Goal: Task Accomplishment & Management: Use online tool/utility

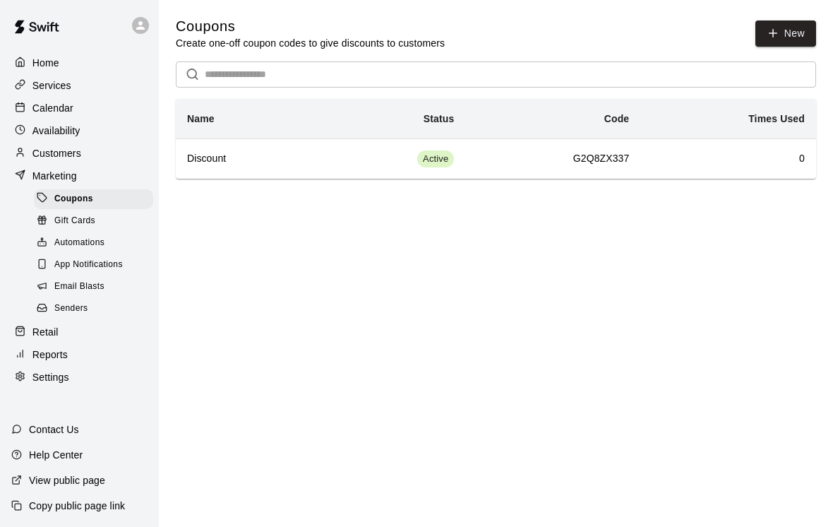
click at [73, 331] on div "Retail" at bounding box center [79, 331] width 136 height 21
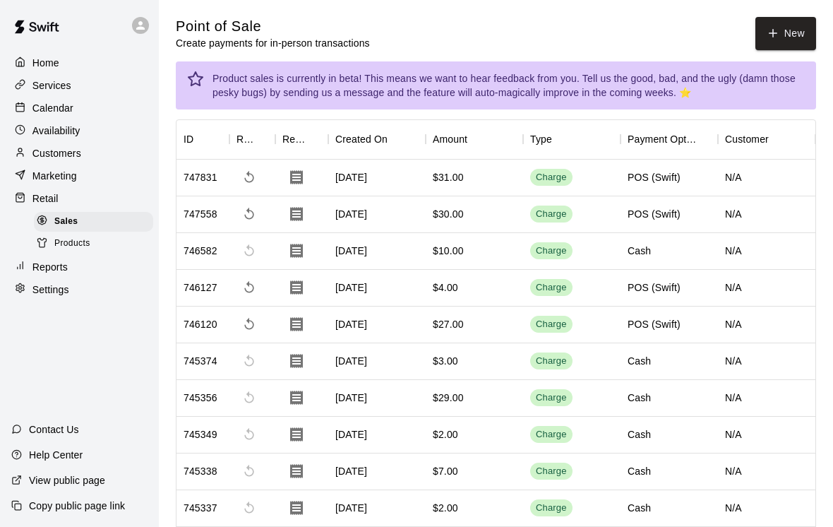
click at [773, 45] on button "New" at bounding box center [786, 33] width 61 height 33
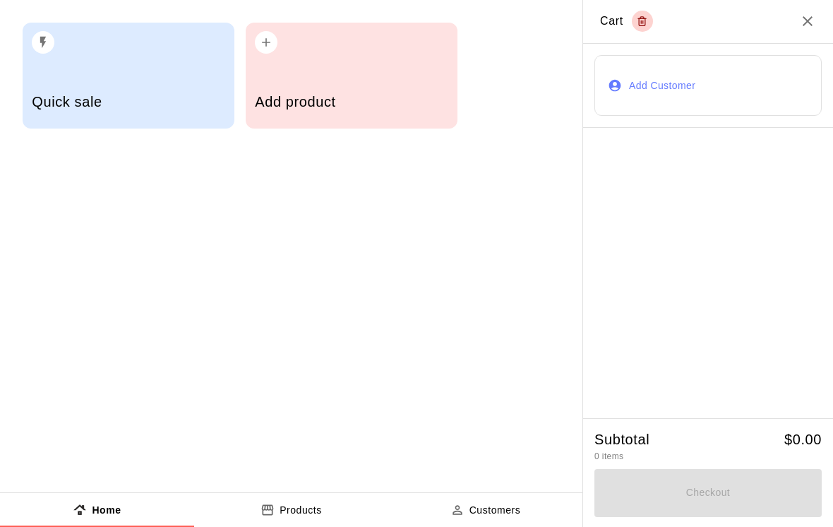
click at [355, 114] on div "Add product" at bounding box center [351, 103] width 193 height 50
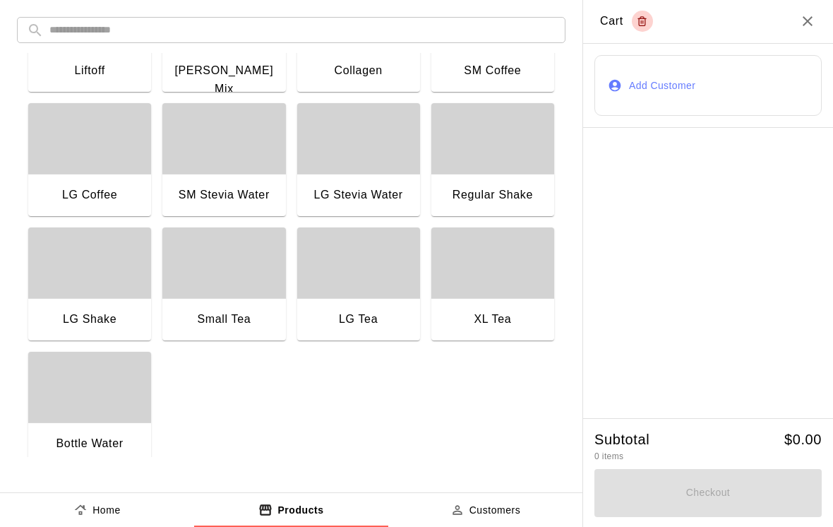
scroll to position [1079, 0]
click at [92, 429] on div "Bottle Water" at bounding box center [89, 445] width 123 height 45
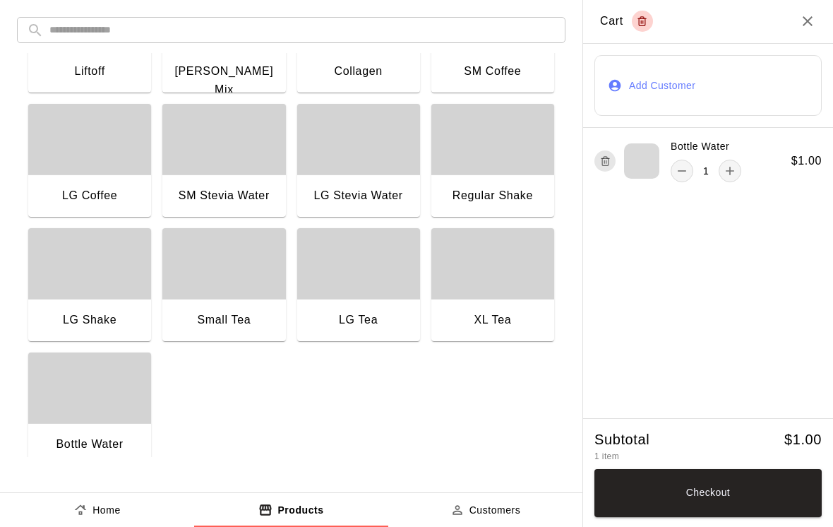
click at [76, 425] on div "Bottle Water" at bounding box center [89, 445] width 123 height 45
click at [75, 425] on div "Bottle Water" at bounding box center [89, 445] width 123 height 45
click at [757, 469] on button "Checkout" at bounding box center [708, 493] width 227 height 48
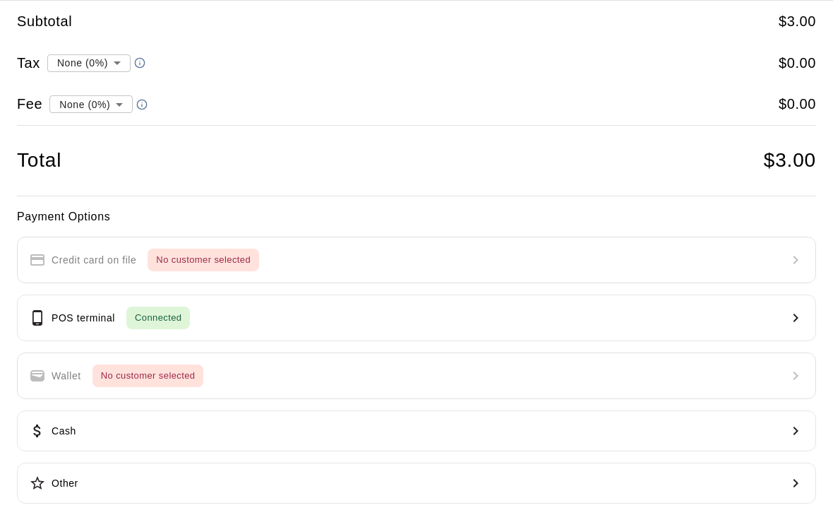
click at [205, 427] on button "Cash" at bounding box center [417, 430] width 800 height 41
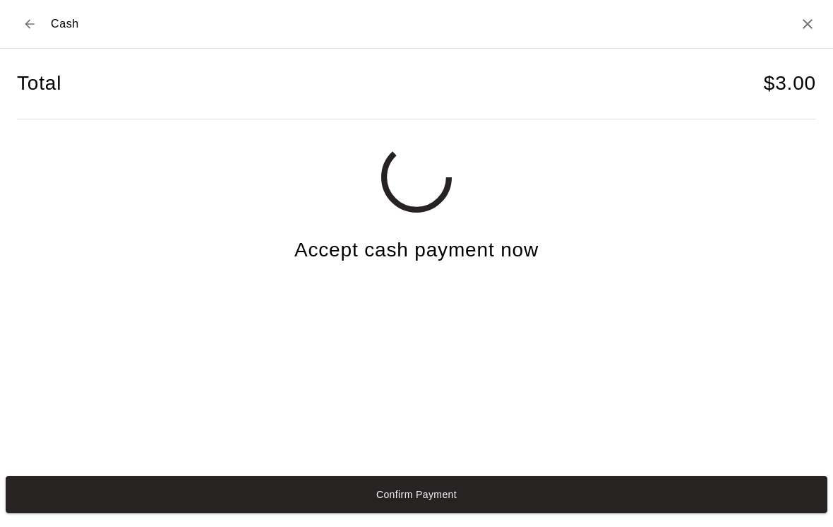
click at [259, 504] on button "Confirm Payment" at bounding box center [417, 494] width 822 height 37
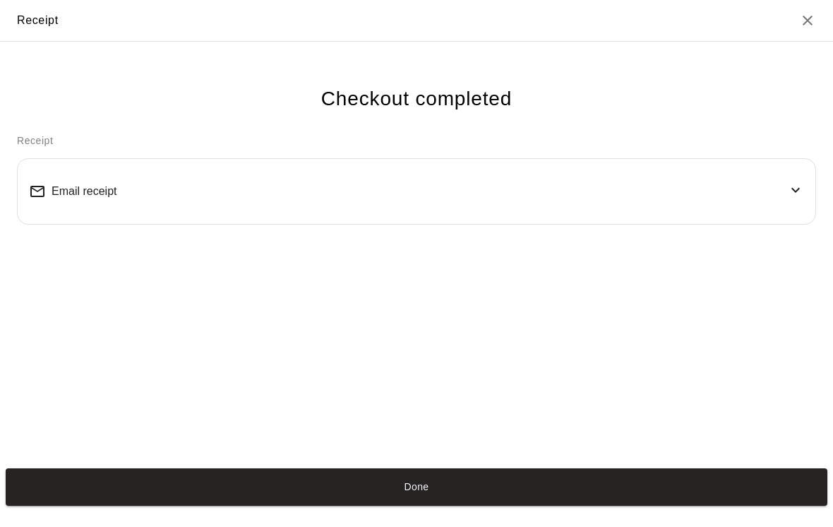
click at [463, 494] on button "Done" at bounding box center [417, 486] width 822 height 37
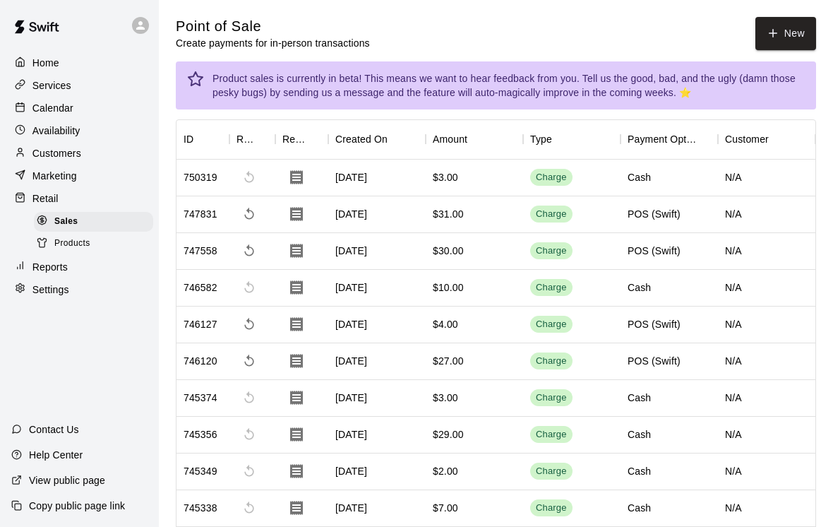
click at [802, 43] on button "New" at bounding box center [786, 33] width 61 height 33
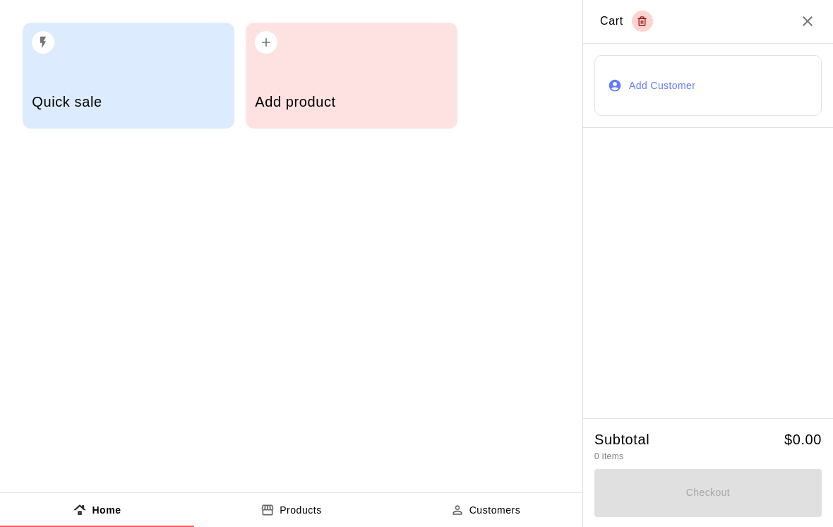
scroll to position [8, 0]
click at [391, 97] on h5 "Add product" at bounding box center [351, 102] width 193 height 19
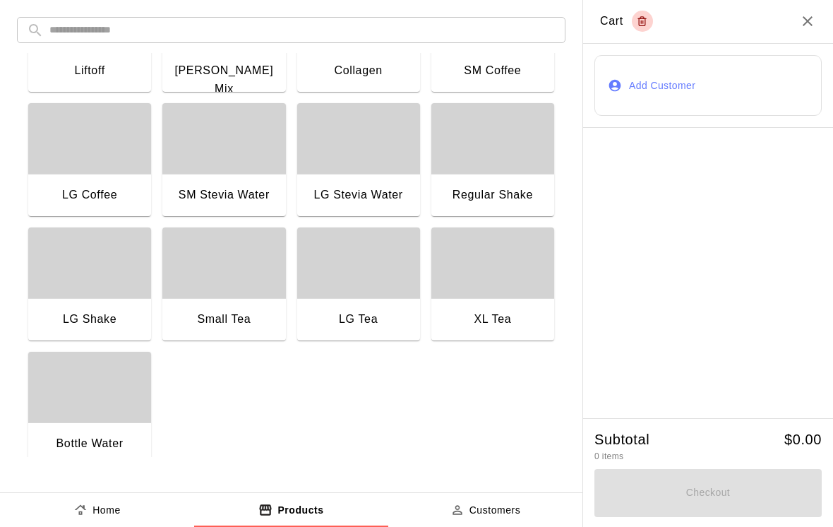
scroll to position [1079, 0]
click at [62, 422] on div "button" at bounding box center [89, 387] width 123 height 71
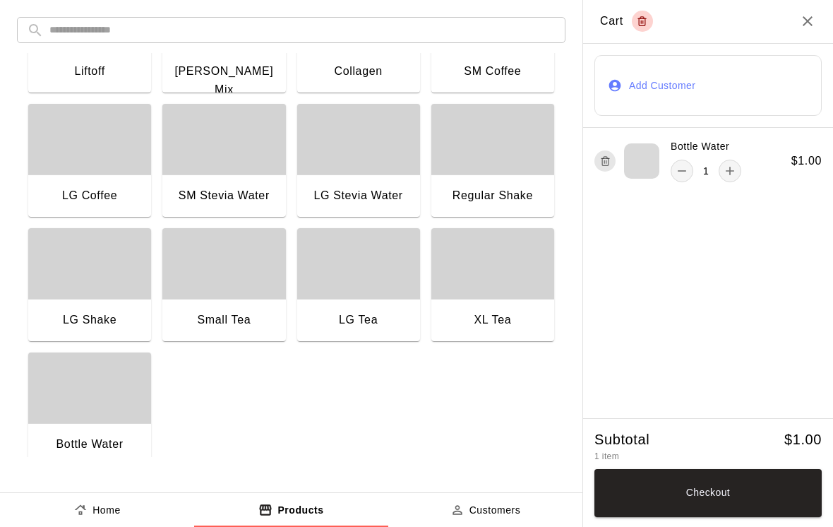
click at [54, 414] on div "button" at bounding box center [89, 387] width 123 height 71
click at [751, 482] on button "Checkout" at bounding box center [708, 493] width 227 height 48
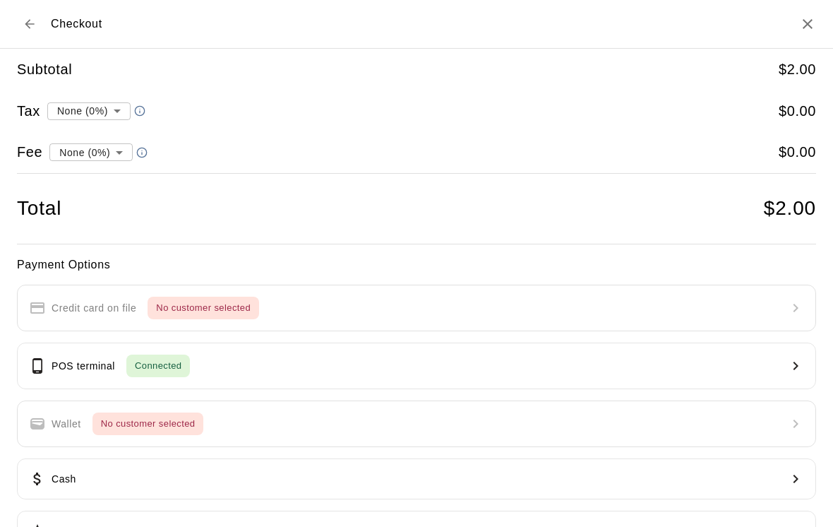
click at [300, 476] on button "Cash" at bounding box center [417, 478] width 800 height 41
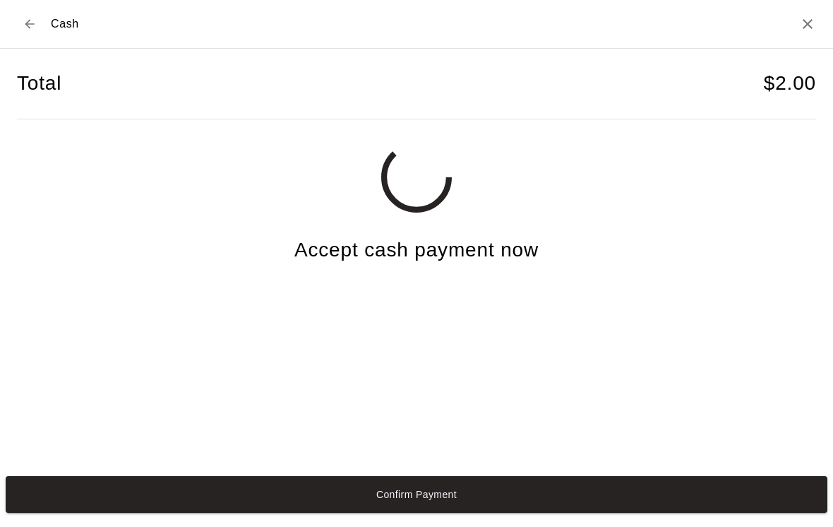
click at [203, 499] on button "Confirm Payment" at bounding box center [417, 494] width 822 height 37
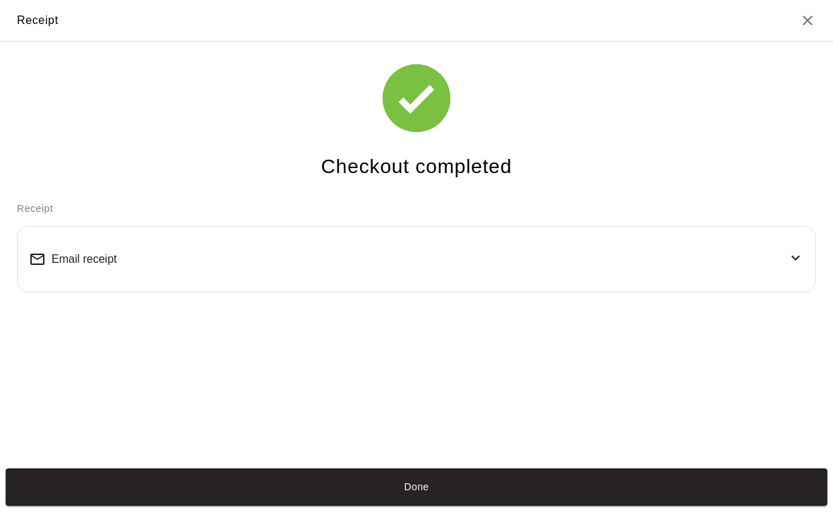
click at [251, 494] on button "Done" at bounding box center [417, 486] width 822 height 37
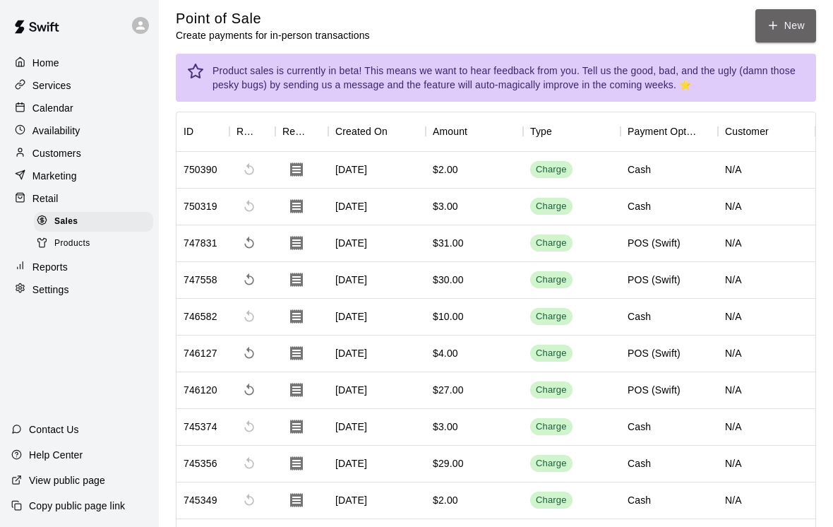
click at [780, 20] on button "New" at bounding box center [786, 25] width 61 height 33
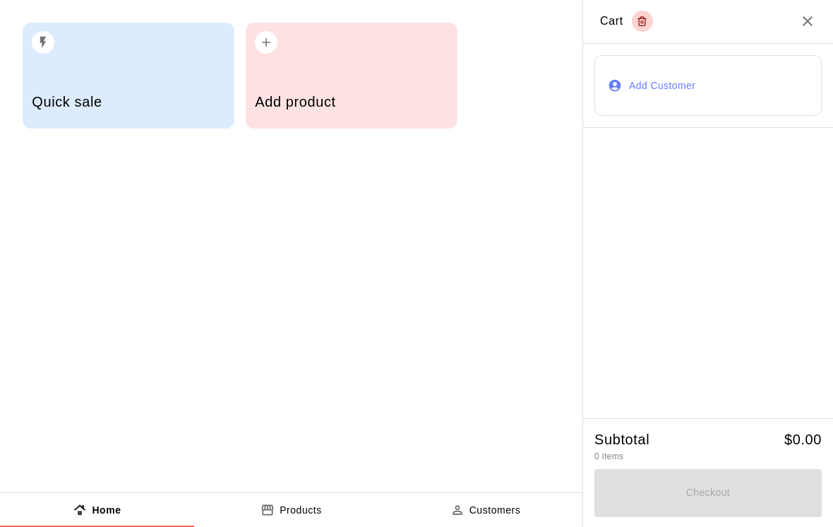
click at [367, 93] on div "Add product" at bounding box center [351, 103] width 193 height 50
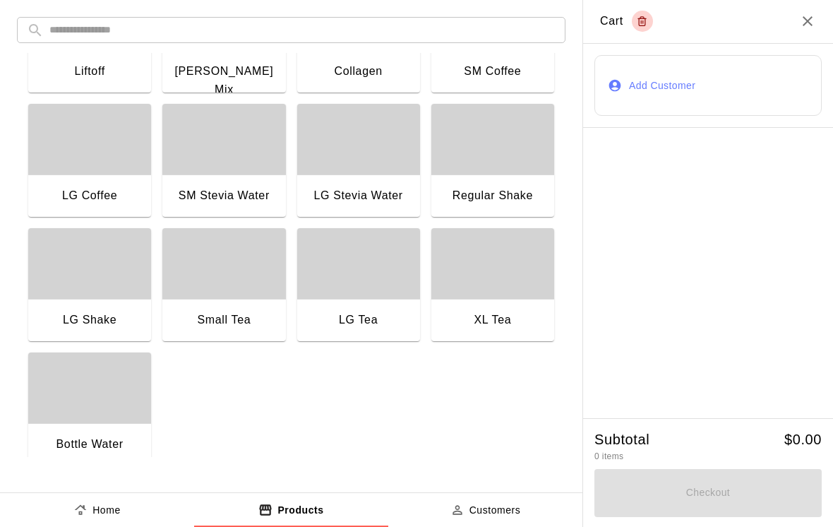
click at [254, 177] on div "SM Stevia Water" at bounding box center [223, 196] width 123 height 45
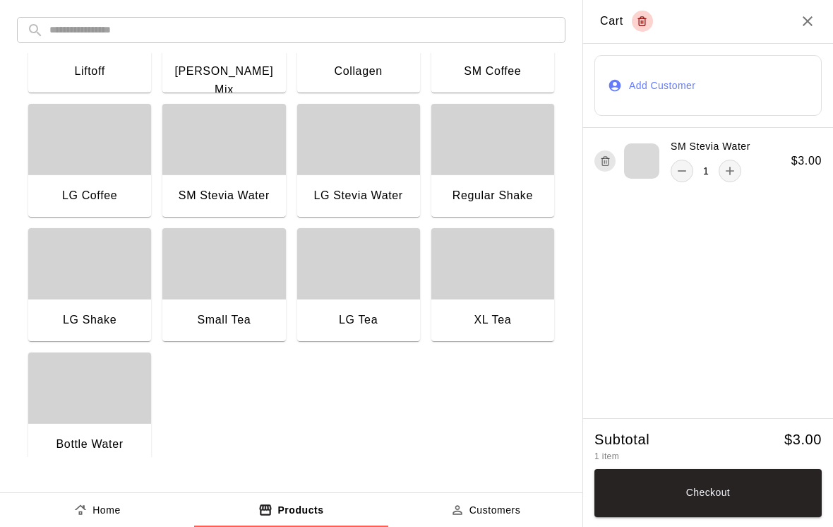
click at [126, 424] on div "Bottle Water" at bounding box center [89, 445] width 123 height 45
click at [667, 238] on div "Bottle Water 1" at bounding box center [668, 226] width 147 height 43
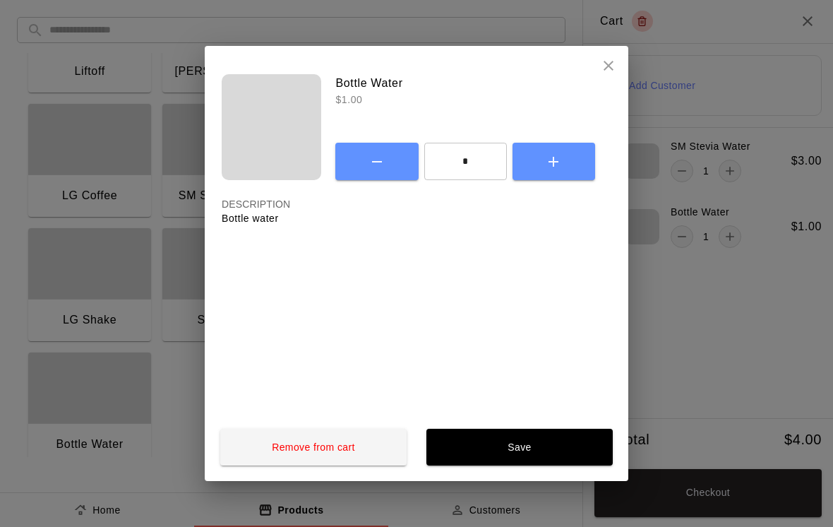
click at [350, 450] on button "Remove from cart" at bounding box center [313, 447] width 186 height 37
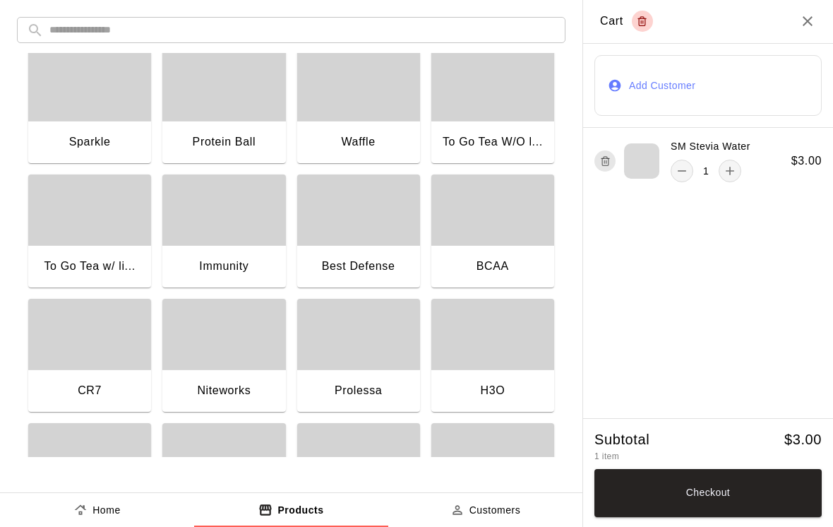
scroll to position [590, 0]
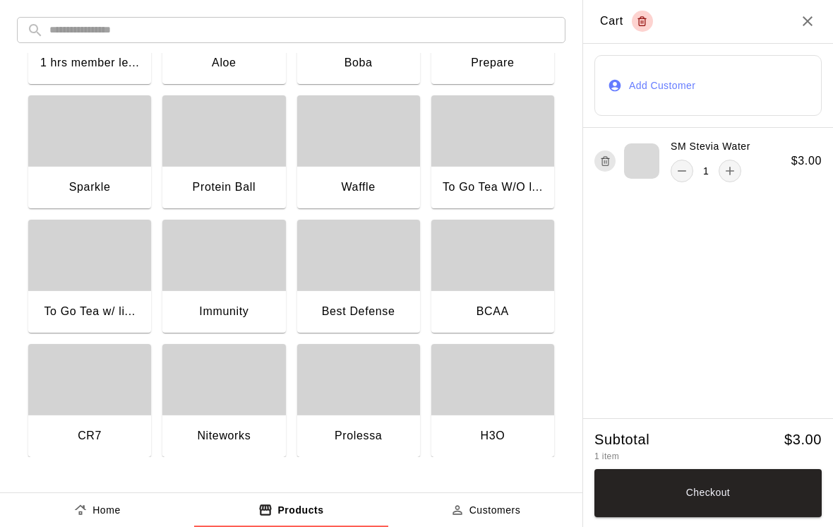
click at [389, 81] on div "Boba" at bounding box center [358, 64] width 123 height 45
click at [790, 491] on button "Checkout" at bounding box center [708, 493] width 227 height 48
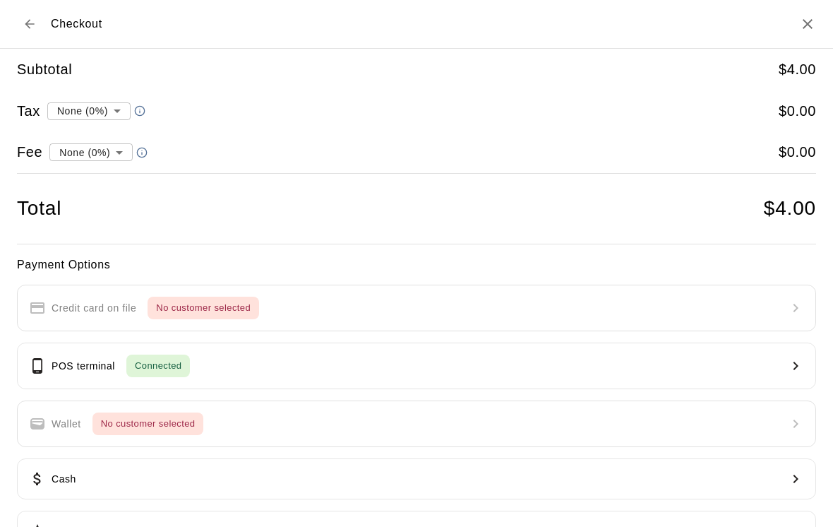
click at [203, 470] on button "Cash" at bounding box center [417, 478] width 800 height 41
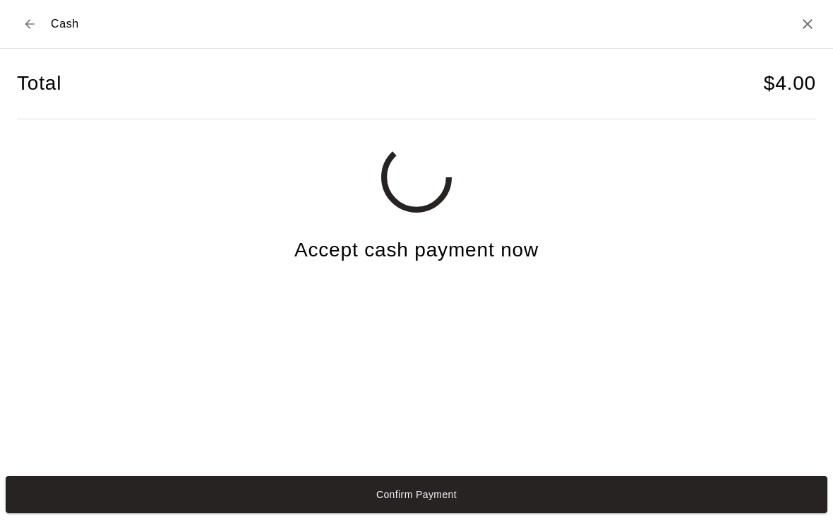
click at [225, 506] on button "Confirm Payment" at bounding box center [417, 494] width 822 height 37
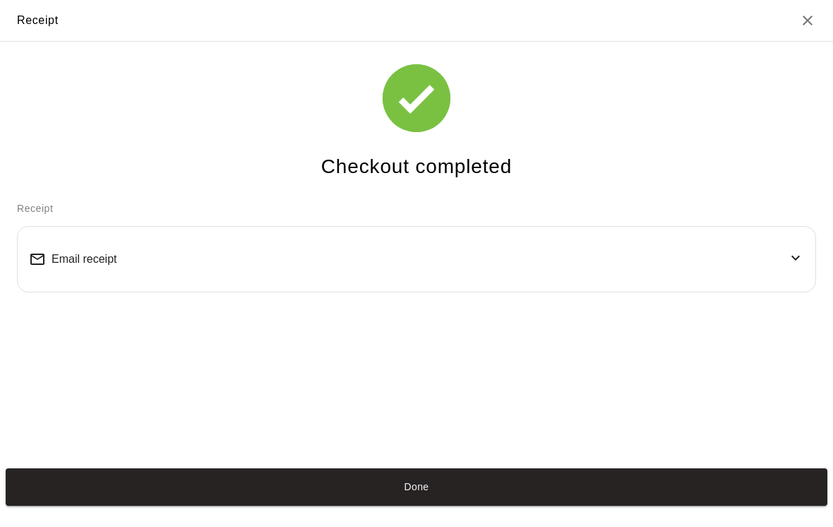
click at [660, 489] on button "Done" at bounding box center [417, 486] width 822 height 37
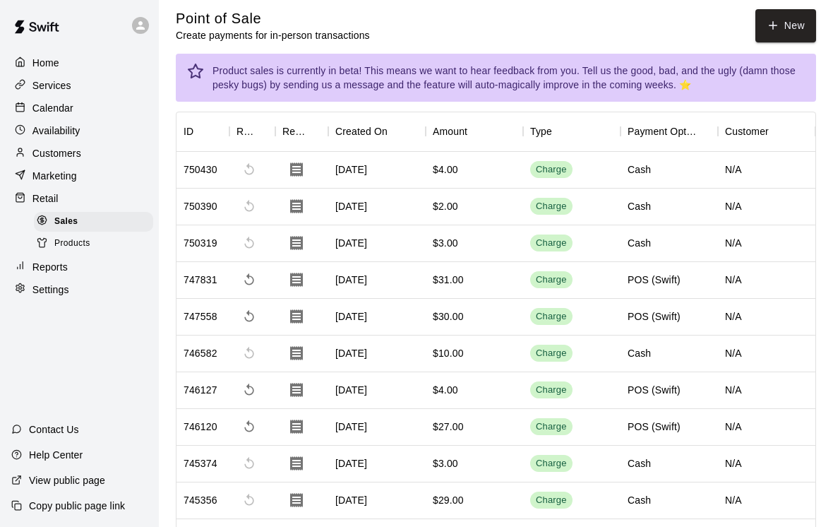
click at [288, 487] on button "Done" at bounding box center [417, 486] width 822 height 37
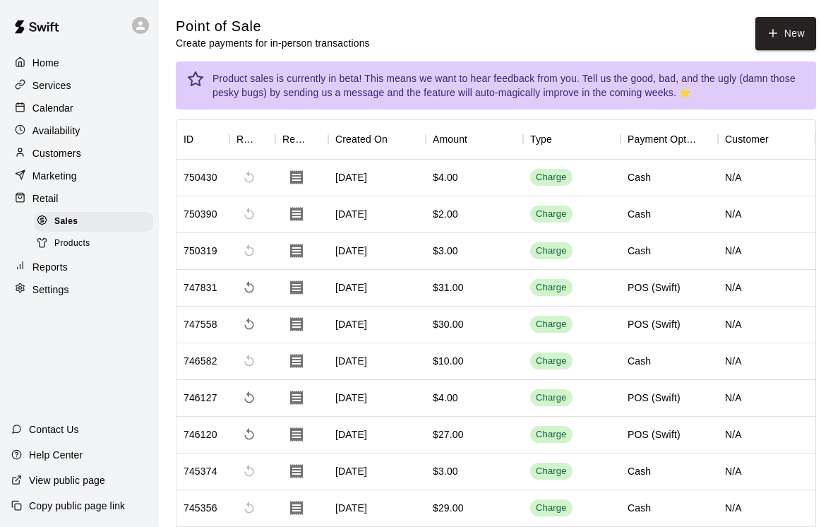
click at [787, 29] on button "New" at bounding box center [786, 33] width 61 height 33
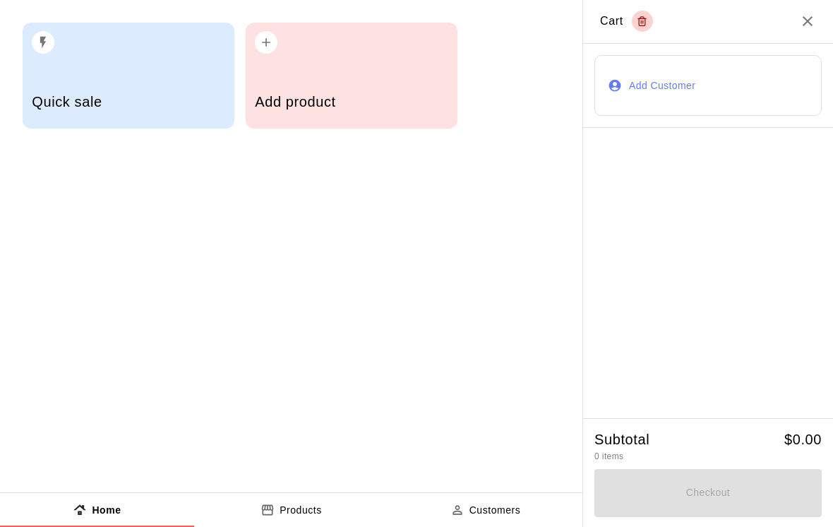
click at [386, 80] on div "Add product" at bounding box center [351, 103] width 193 height 50
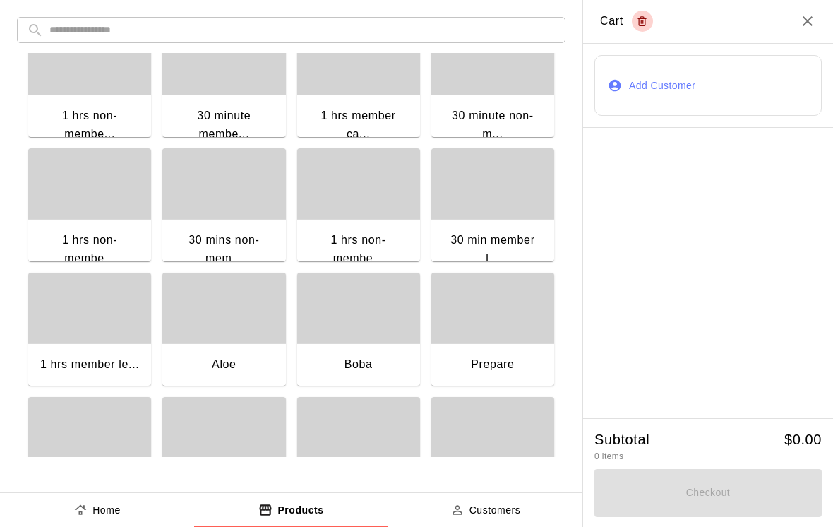
scroll to position [295, 0]
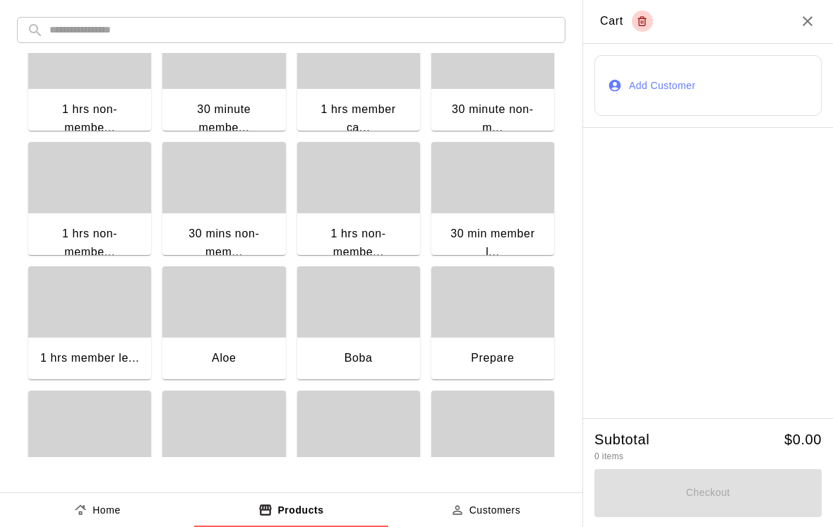
click at [92, 352] on div "1 hrs member le..." at bounding box center [89, 358] width 99 height 18
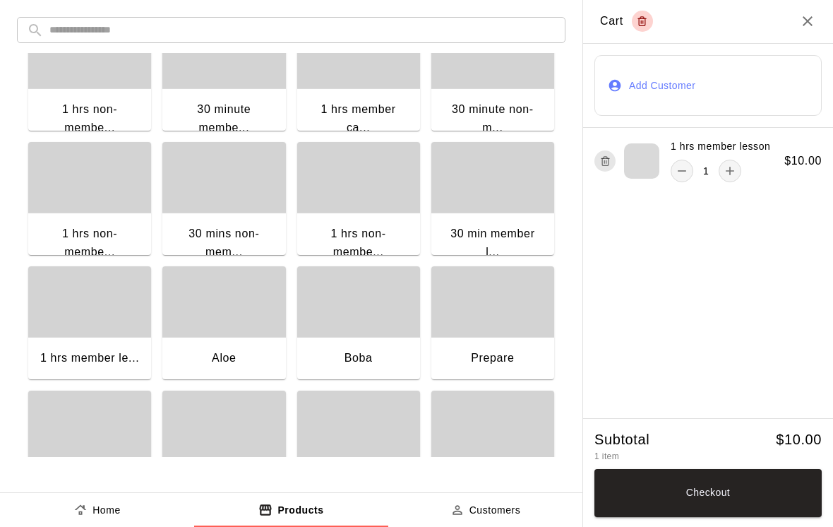
click at [797, 500] on button "Checkout" at bounding box center [708, 493] width 227 height 48
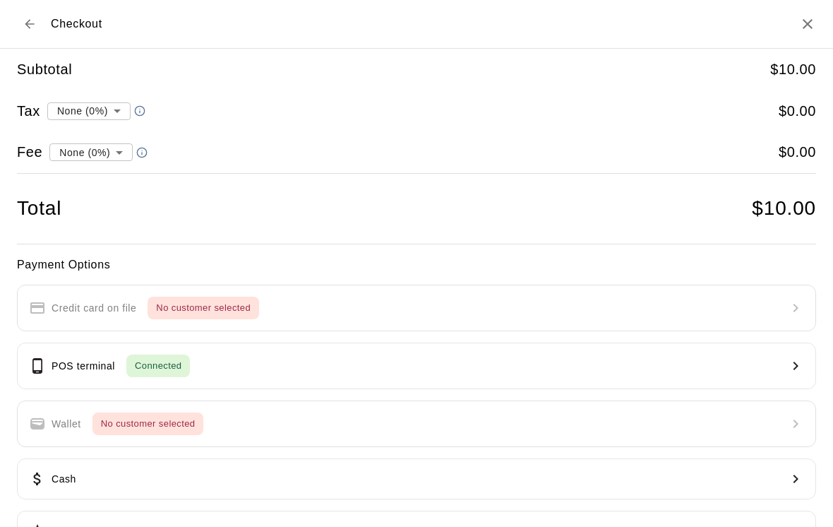
click at [256, 475] on button "Cash" at bounding box center [417, 478] width 800 height 41
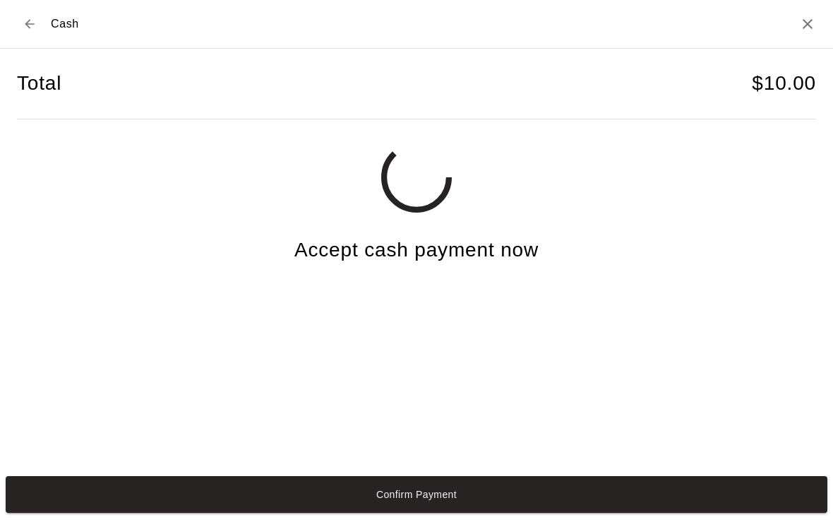
click at [247, 513] on button "Confirm Payment" at bounding box center [417, 494] width 822 height 37
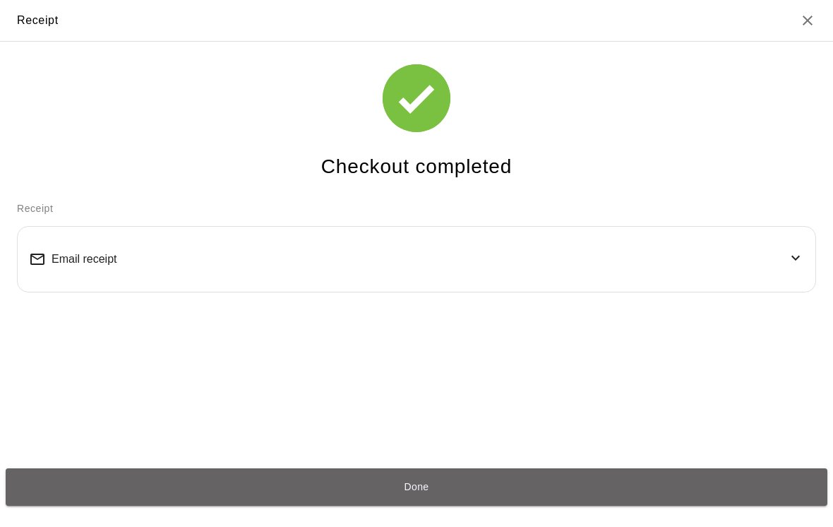
scroll to position [0, 0]
click at [523, 500] on button "Done" at bounding box center [417, 486] width 822 height 37
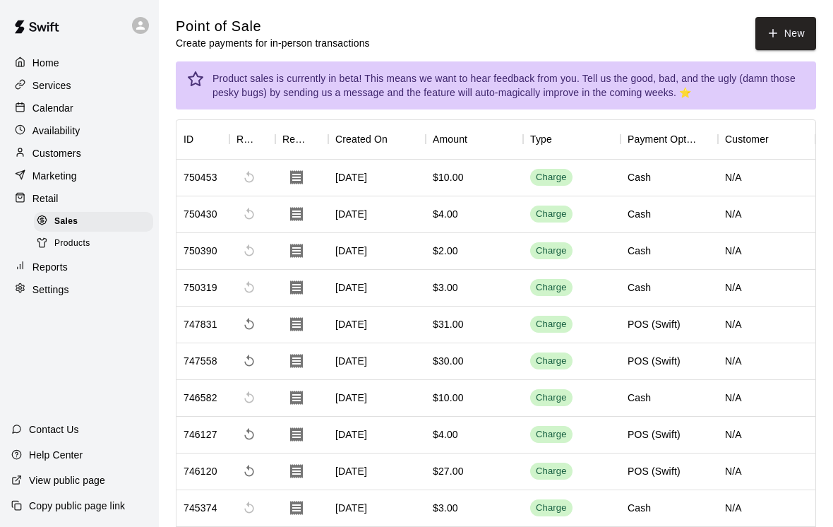
click at [663, 496] on button "Done" at bounding box center [417, 486] width 822 height 37
click at [783, 41] on button "New" at bounding box center [786, 33] width 61 height 33
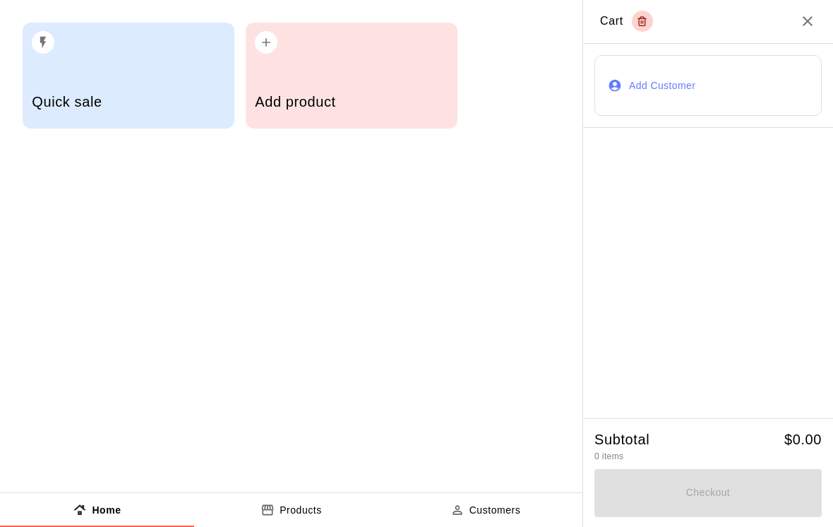
scroll to position [10, 0]
click at [403, 89] on div "Add product" at bounding box center [351, 103] width 193 height 50
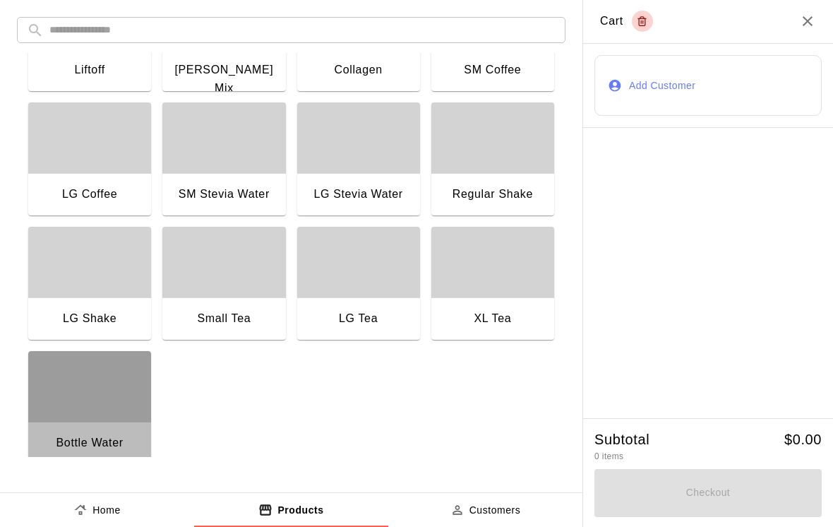
scroll to position [1079, 0]
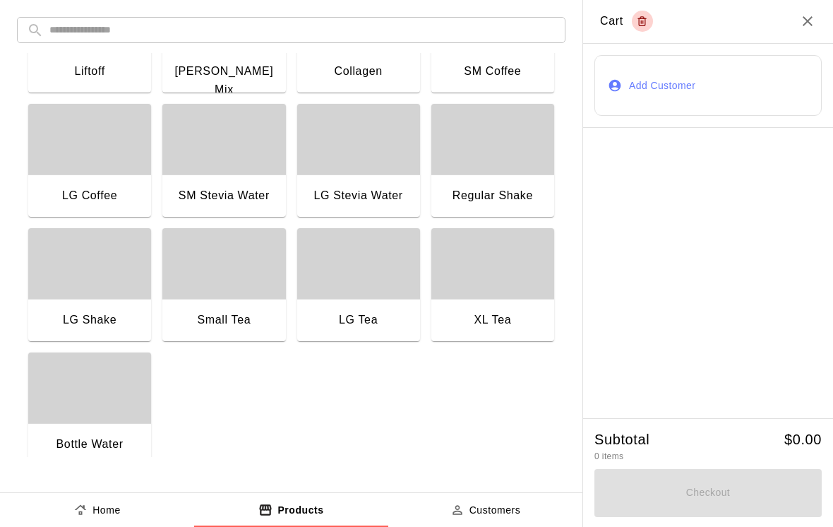
click at [117, 423] on div "button" at bounding box center [89, 387] width 123 height 71
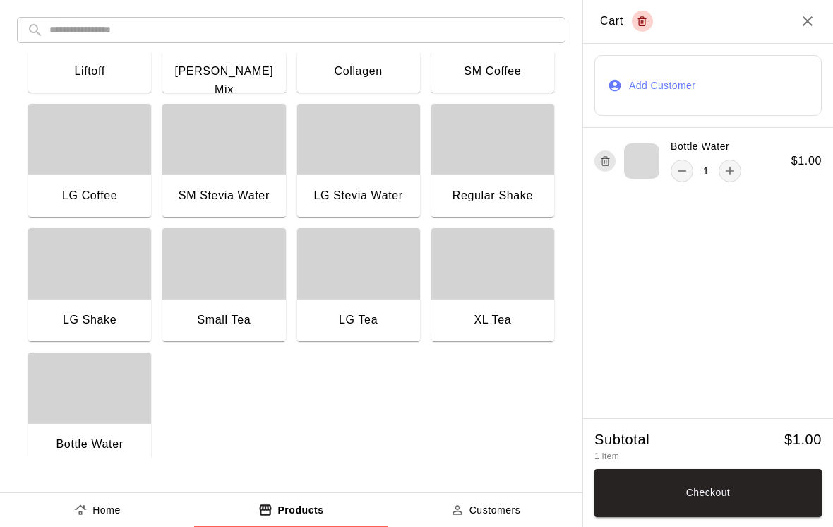
click at [790, 482] on button "Checkout" at bounding box center [708, 493] width 227 height 48
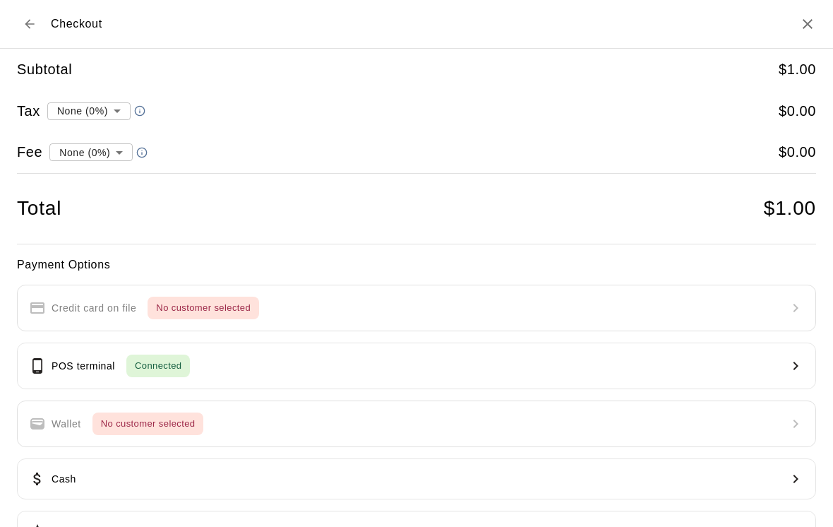
click at [273, 477] on button "Cash" at bounding box center [417, 478] width 800 height 41
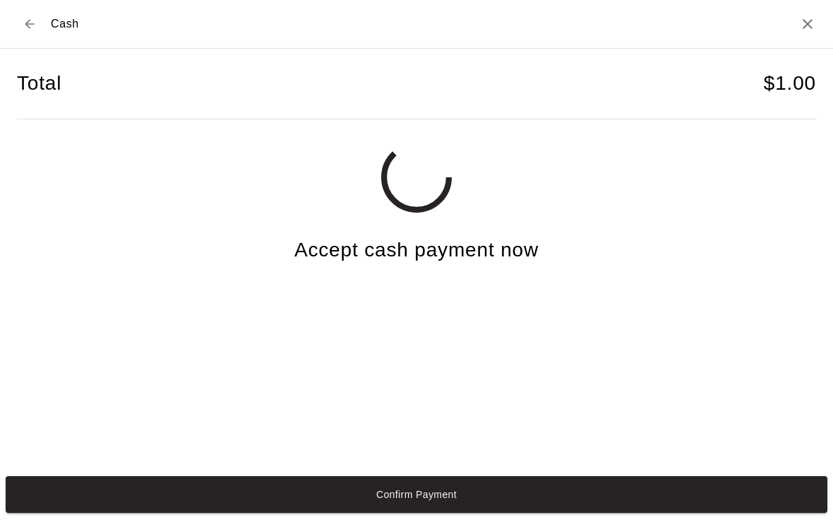
click at [295, 508] on button "Confirm Payment" at bounding box center [417, 494] width 822 height 37
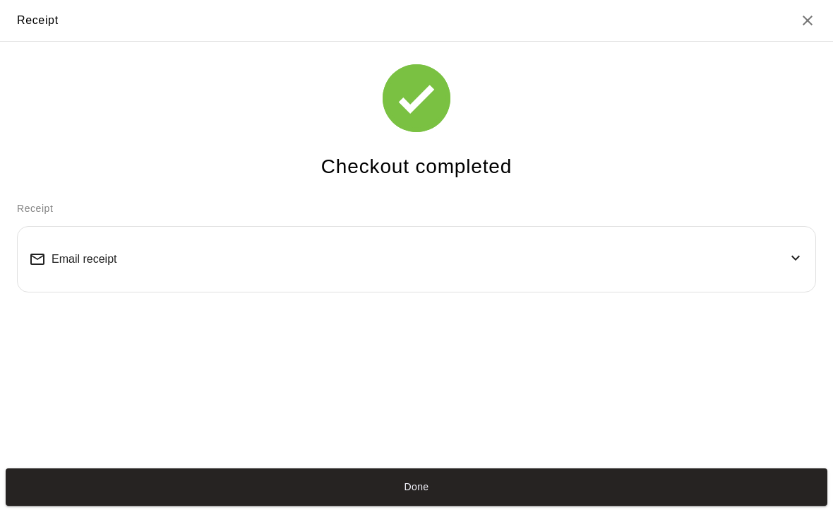
scroll to position [3, 0]
click at [533, 492] on button "Done" at bounding box center [417, 486] width 822 height 37
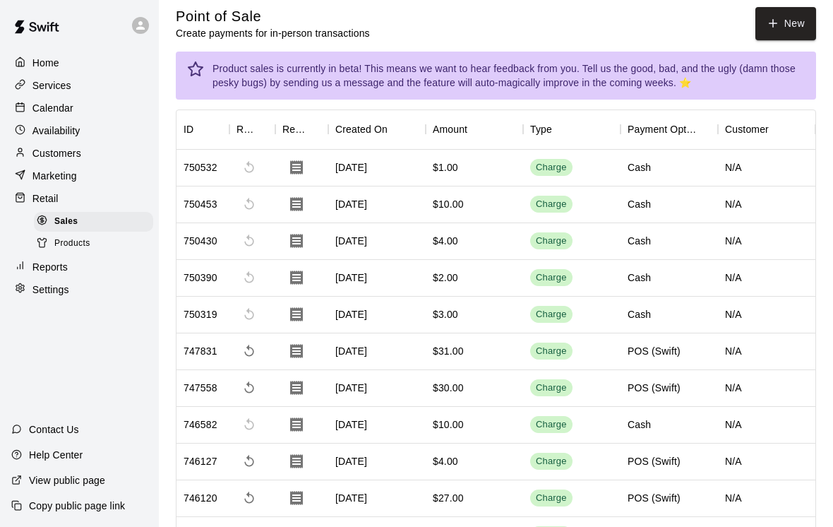
click at [570, 495] on button "Done" at bounding box center [417, 486] width 822 height 37
click at [788, 35] on button "New" at bounding box center [786, 23] width 61 height 33
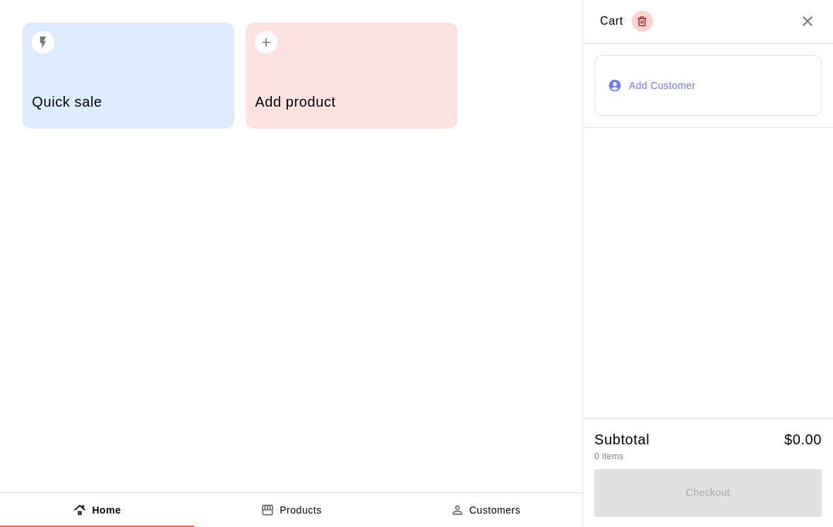
scroll to position [0, 0]
click at [425, 102] on h5 "Add product" at bounding box center [351, 102] width 193 height 19
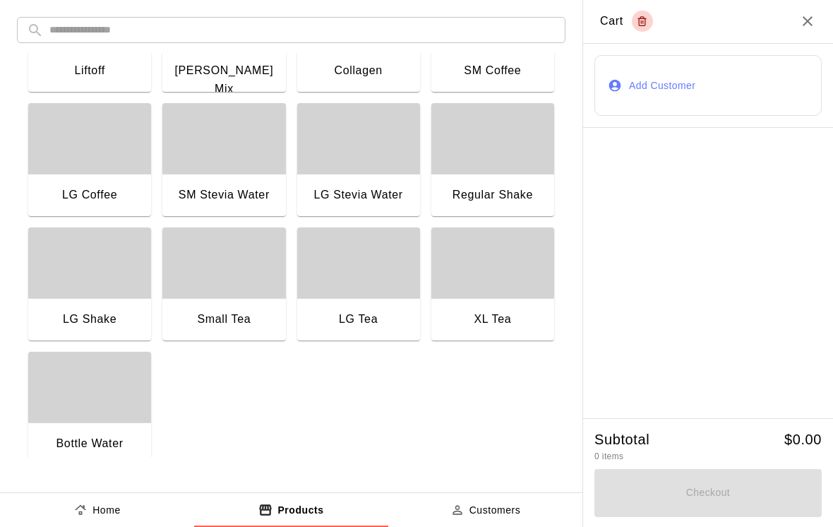
scroll to position [1079, 0]
click at [129, 412] on div "button" at bounding box center [89, 387] width 123 height 71
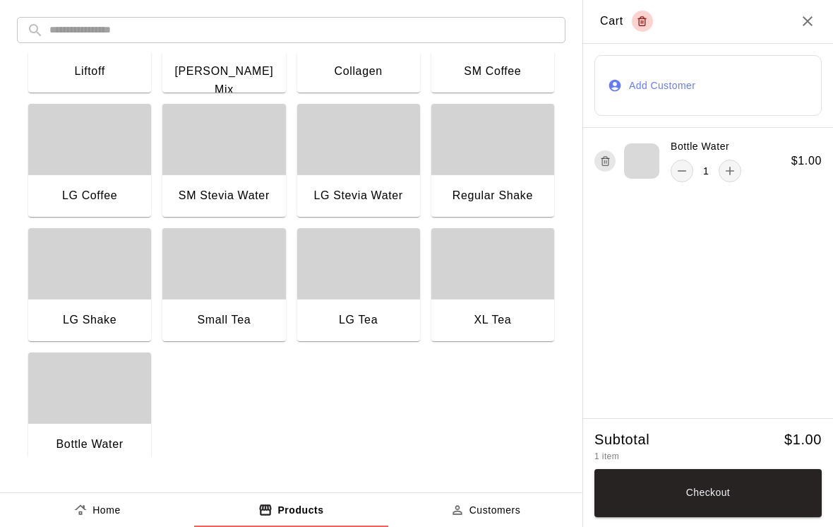
click at [759, 490] on button "Checkout" at bounding box center [708, 493] width 227 height 48
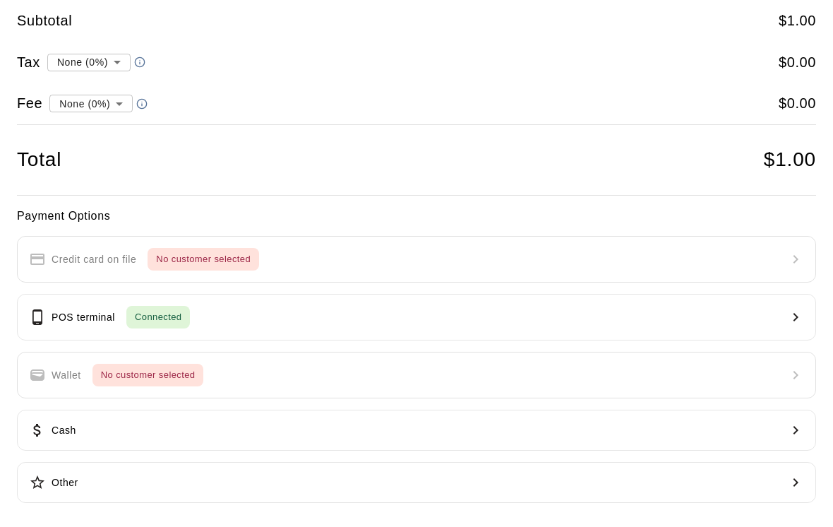
click at [263, 433] on button "Cash" at bounding box center [417, 430] width 800 height 41
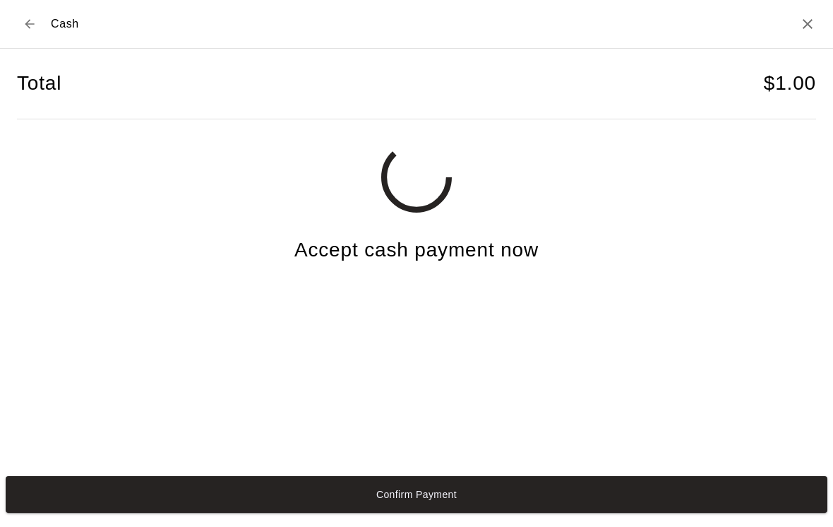
scroll to position [11, 0]
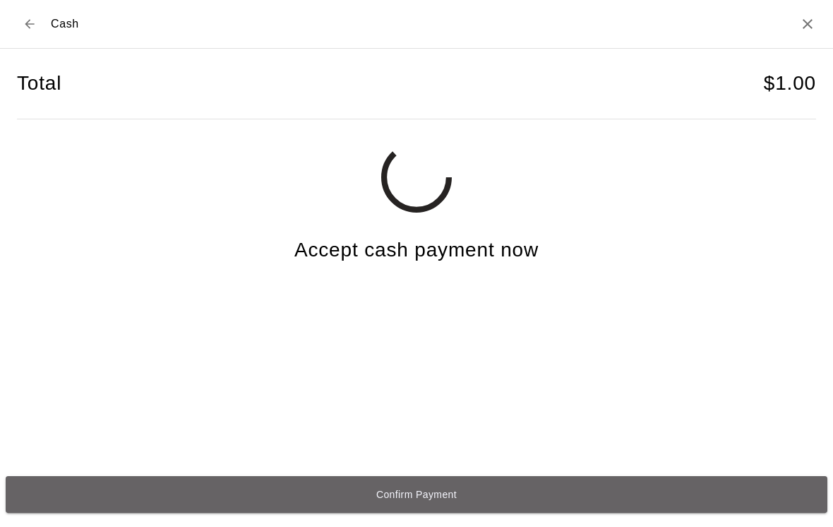
click at [287, 497] on button "Confirm Payment" at bounding box center [417, 494] width 822 height 37
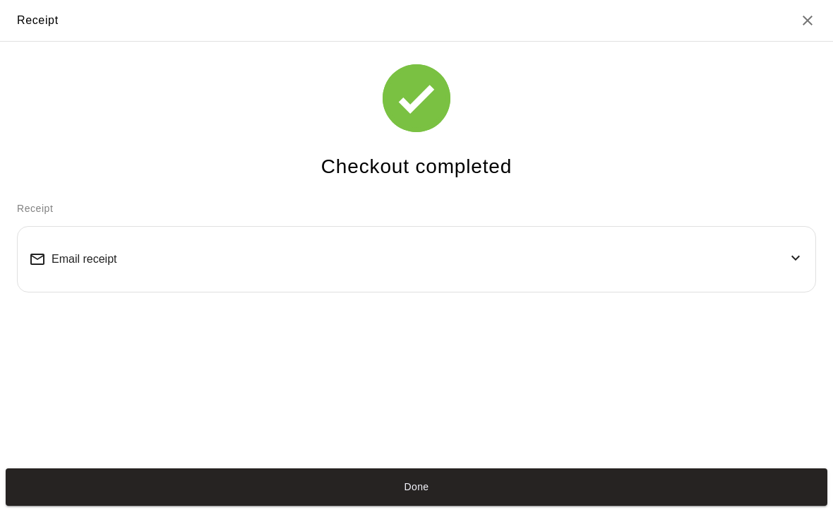
scroll to position [3, 0]
click at [418, 496] on button "Done" at bounding box center [417, 486] width 822 height 37
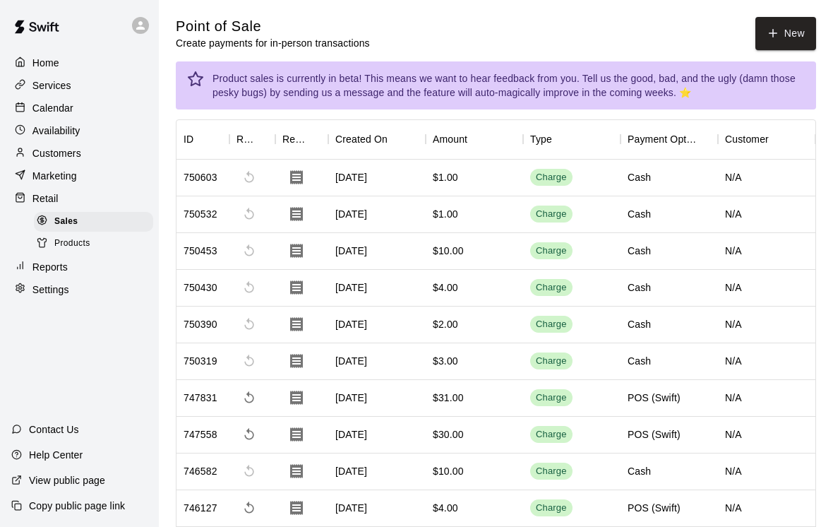
click at [464, 492] on button "Done" at bounding box center [417, 486] width 822 height 37
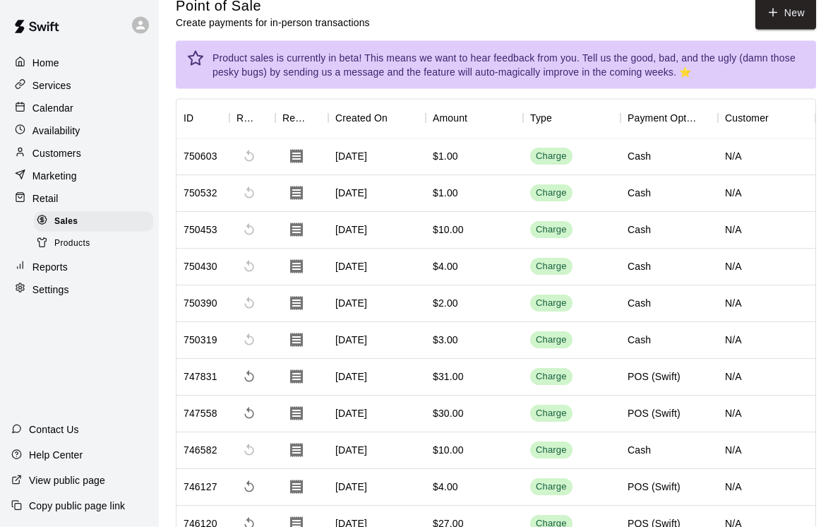
scroll to position [22, 0]
